Goal: Transaction & Acquisition: Subscribe to service/newsletter

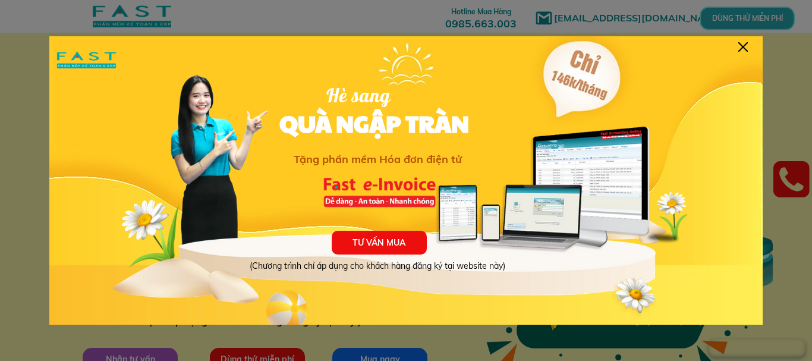
click at [741, 48] on div at bounding box center [743, 47] width 10 height 10
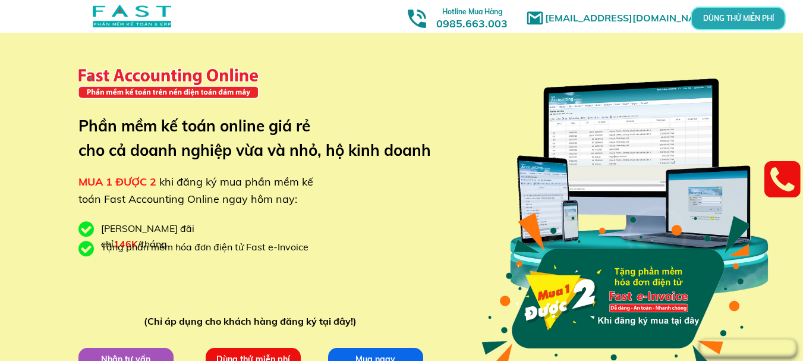
click at [729, 16] on p "DÙNG THỬ MIỄN PHÍ" at bounding box center [739, 18] width 28 height 7
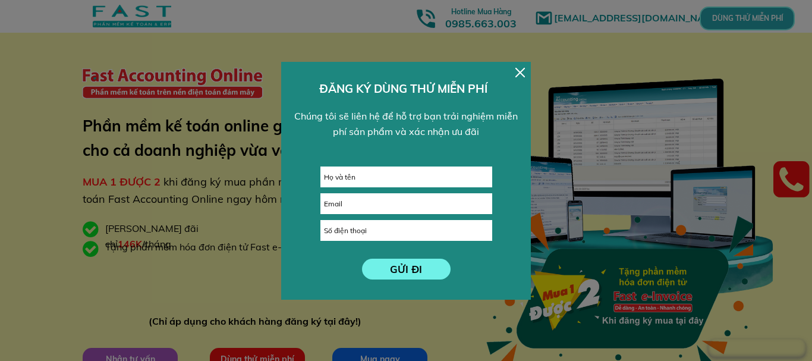
click at [520, 74] on div at bounding box center [520, 73] width 10 height 10
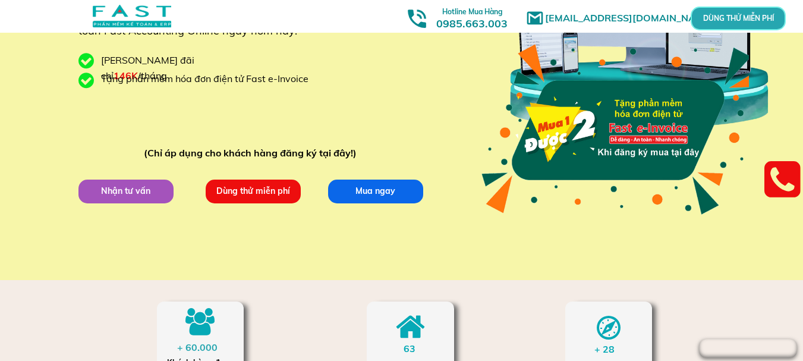
scroll to position [178, 0]
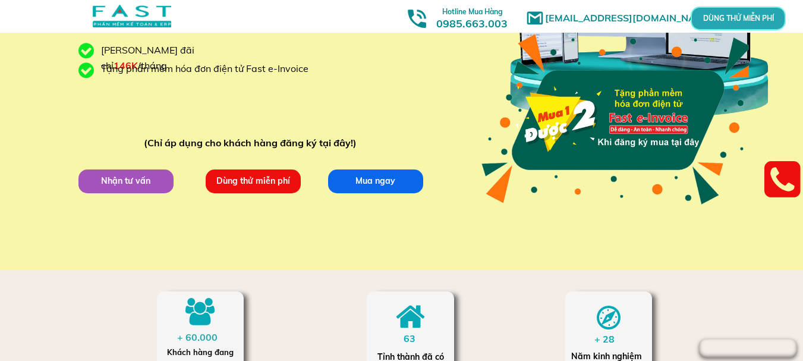
click at [278, 187] on p "Dùng thử miễn phí" at bounding box center [253, 181] width 95 height 24
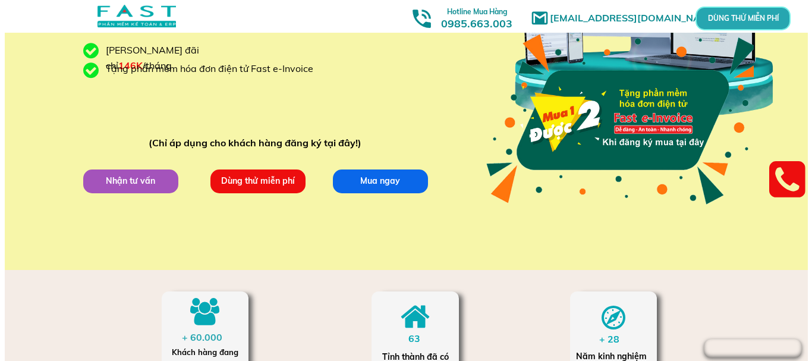
scroll to position [0, 0]
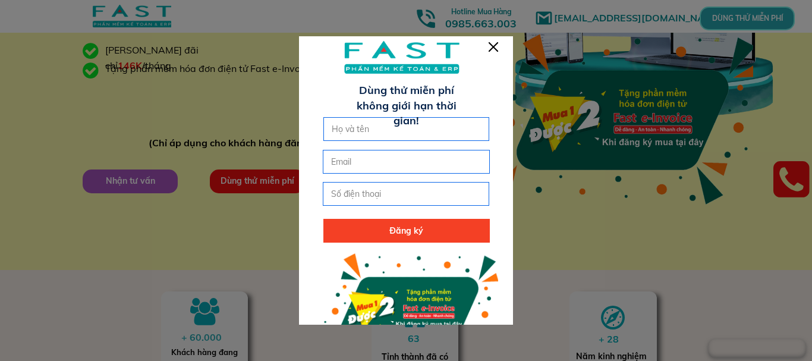
click at [494, 46] on div at bounding box center [494, 47] width 10 height 10
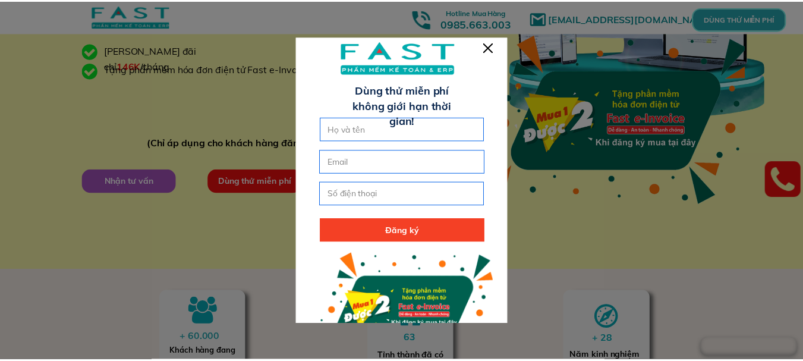
scroll to position [178, 0]
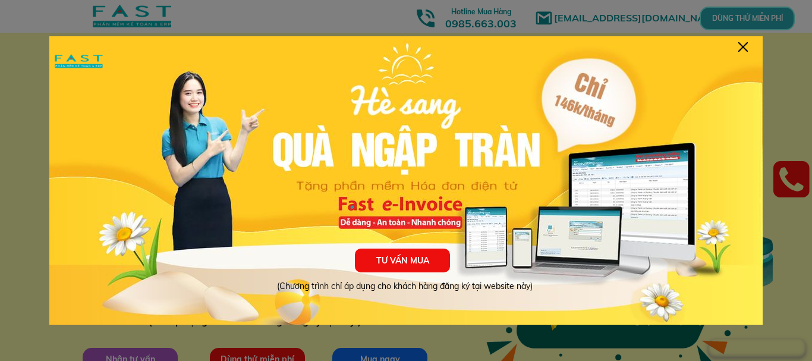
click at [745, 46] on div at bounding box center [743, 47] width 10 height 10
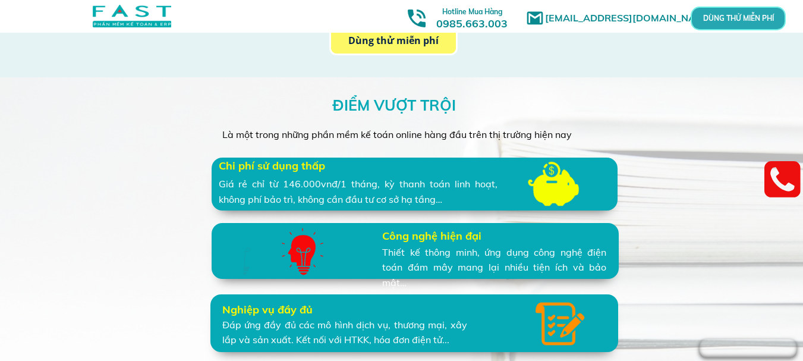
scroll to position [2556, 0]
